Goal: Check status: Check status

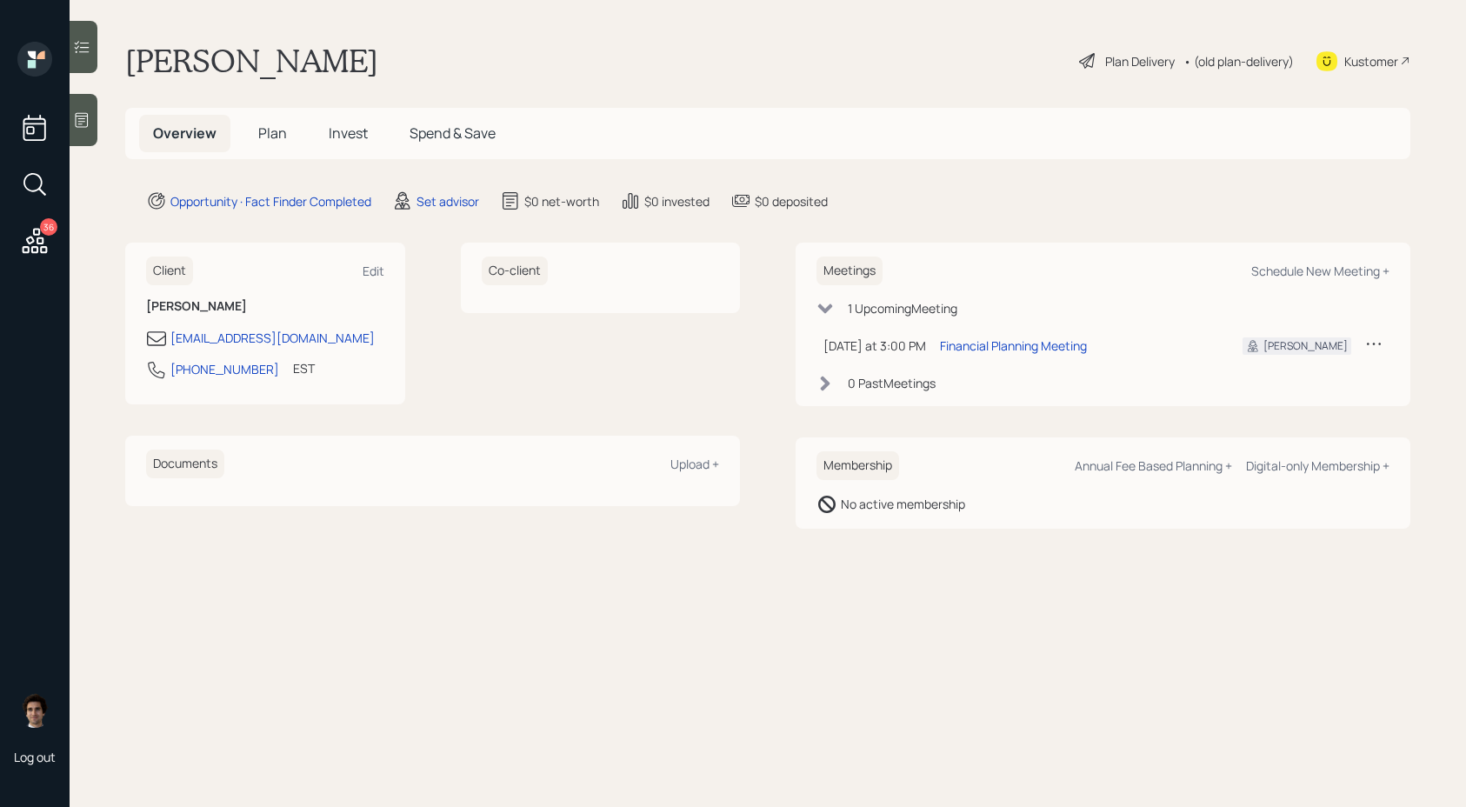
click at [86, 123] on icon at bounding box center [81, 119] width 17 height 17
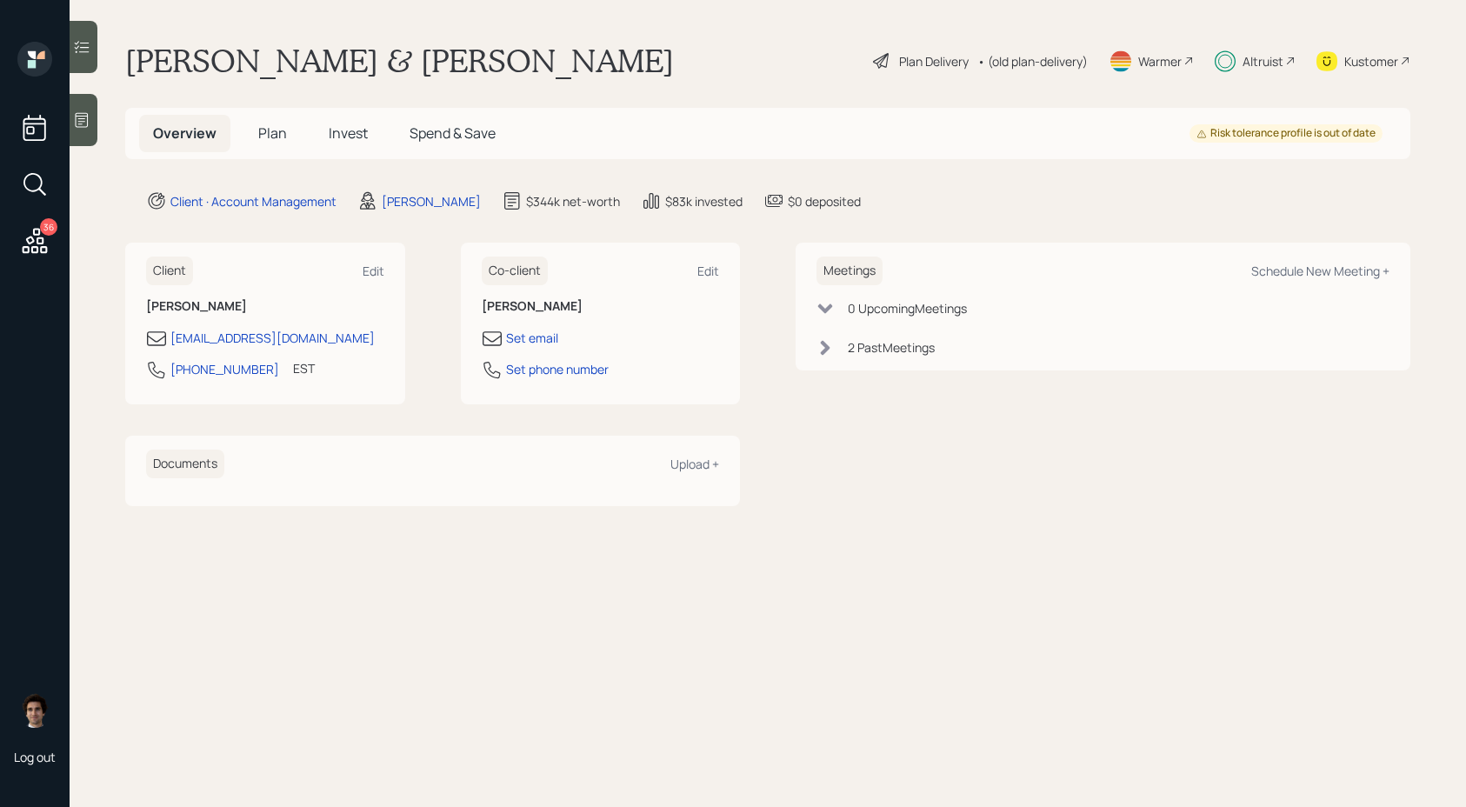
click at [349, 136] on span "Invest" at bounding box center [348, 132] width 39 height 19
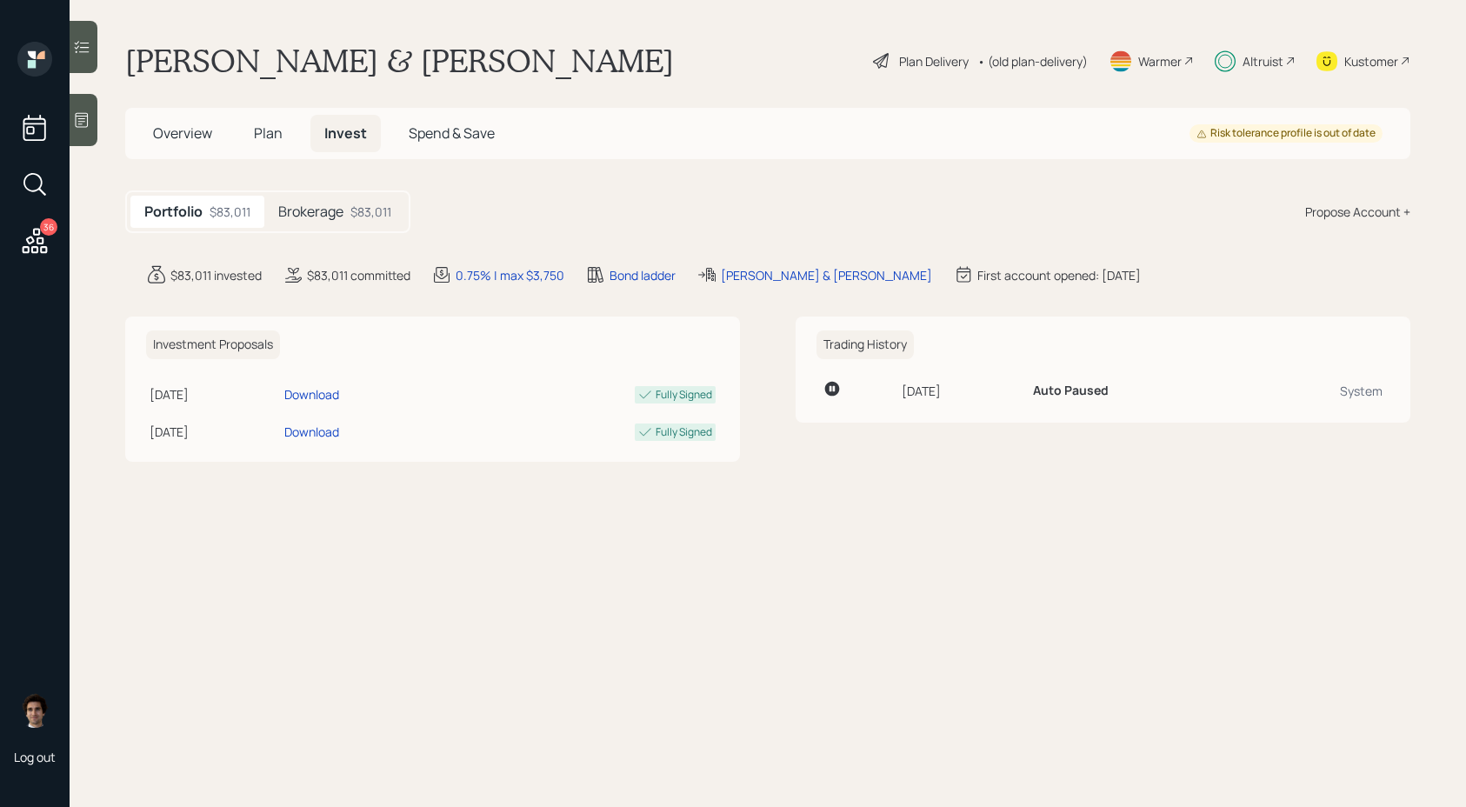
click at [356, 200] on div "Brokerage $83,011" at bounding box center [334, 212] width 141 height 32
